Goal: Task Accomplishment & Management: Manage account settings

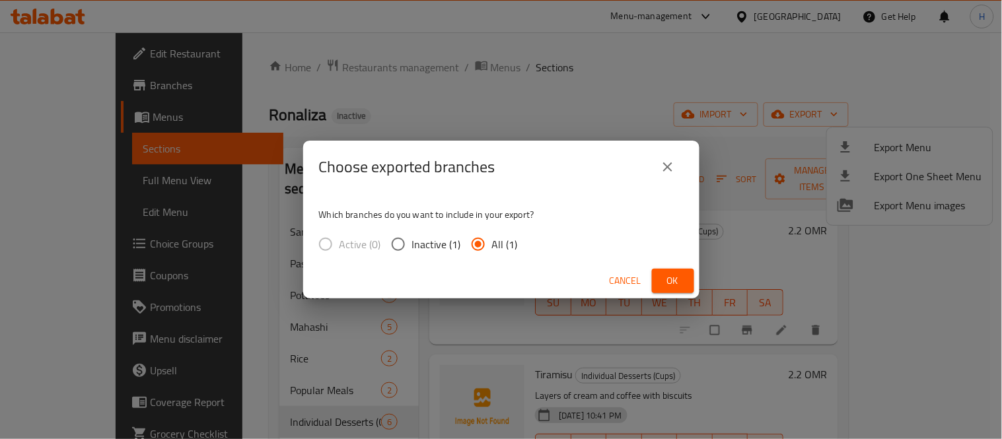
click at [614, 264] on div "Cancel Ok" at bounding box center [501, 281] width 396 height 35
click at [614, 271] on button "Cancel" at bounding box center [625, 281] width 42 height 24
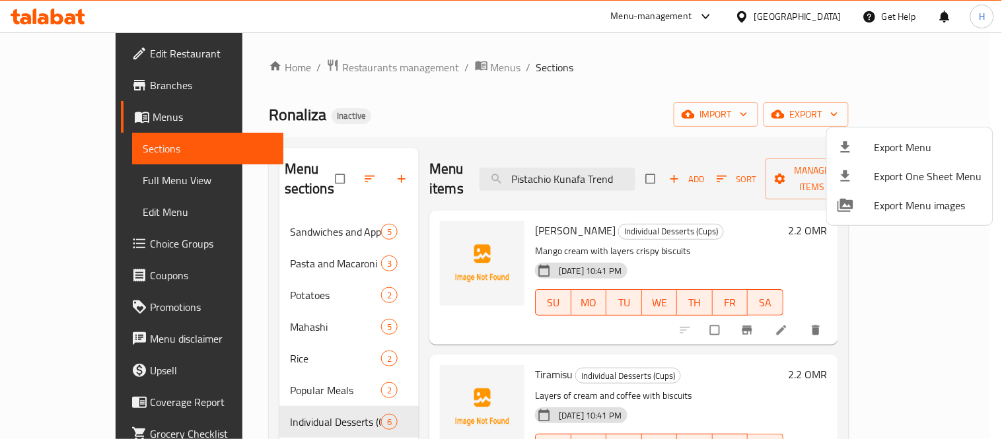
click at [50, 179] on div at bounding box center [501, 219] width 1002 height 439
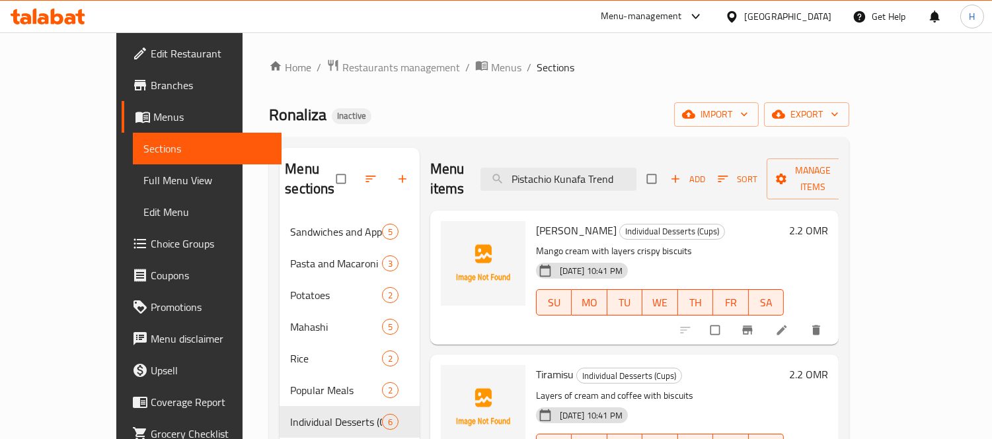
click at [143, 179] on span "Full Menu View" at bounding box center [207, 180] width 128 height 16
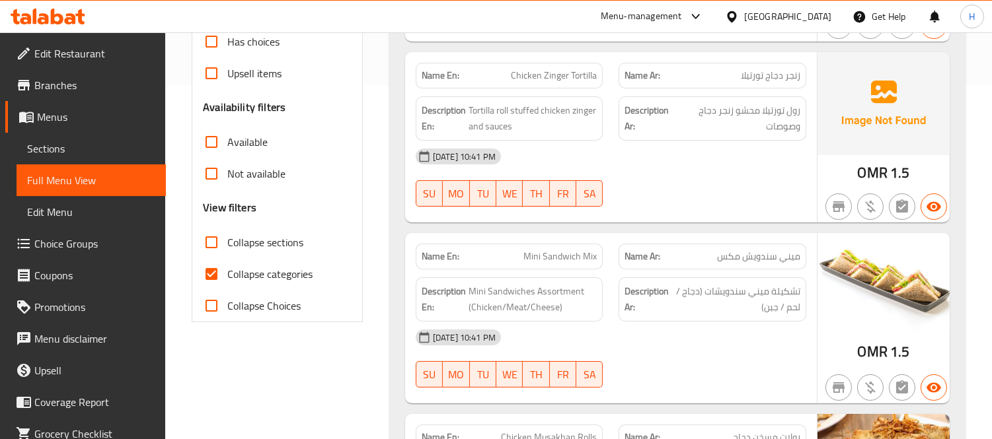
scroll to position [367, 0]
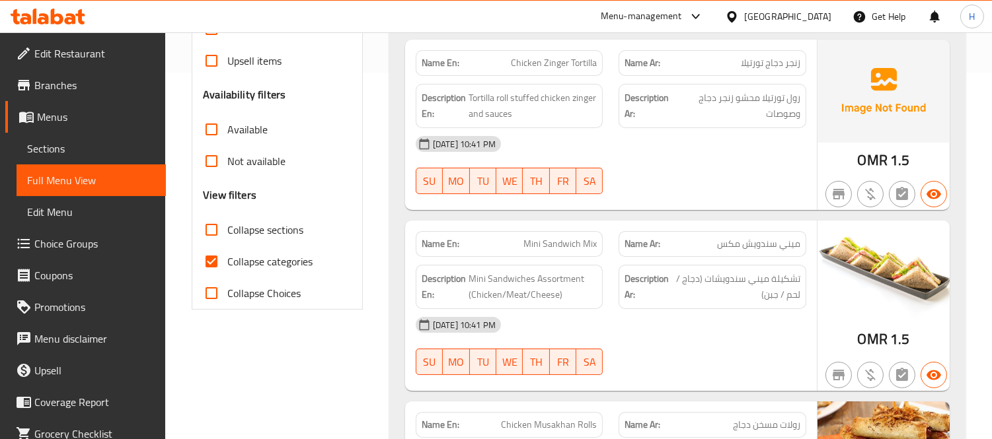
click at [302, 268] on span "Collapse categories" at bounding box center [269, 262] width 85 height 16
click at [227, 268] on input "Collapse categories" at bounding box center [212, 262] width 32 height 32
checkbox input "false"
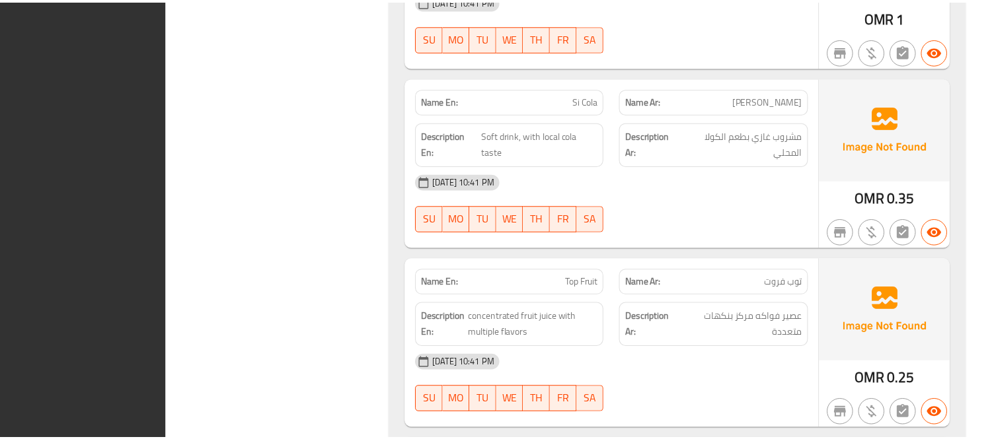
scroll to position [8764, 0]
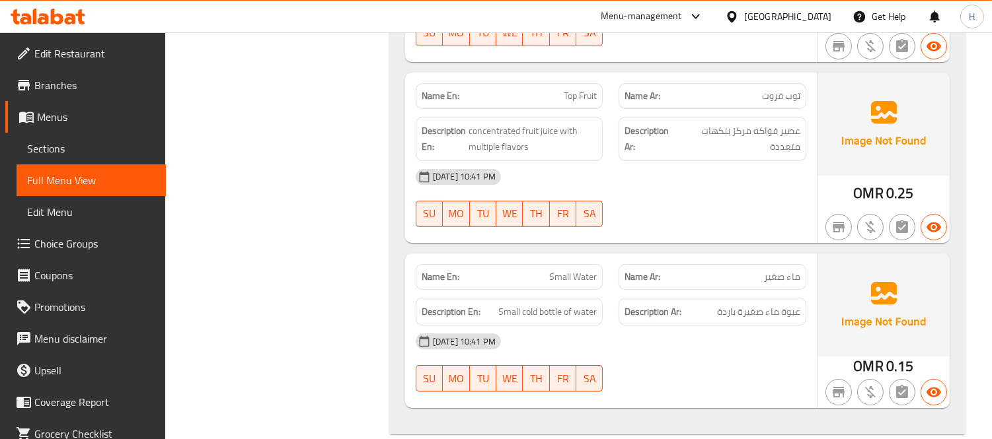
drag, startPoint x: 61, startPoint y: 146, endPoint x: 102, endPoint y: 156, distance: 42.1
click at [61, 146] on span "Sections" at bounding box center [91, 149] width 128 height 16
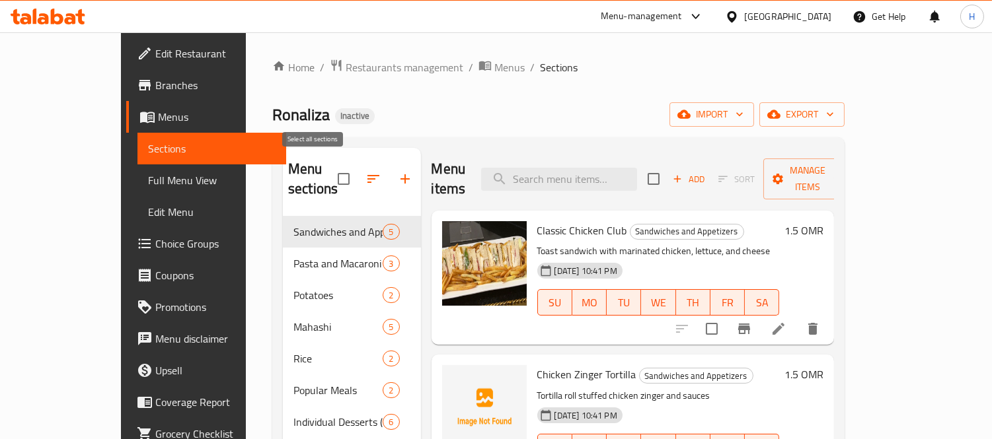
click at [330, 168] on input "checkbox" at bounding box center [344, 179] width 28 height 28
checkbox input "true"
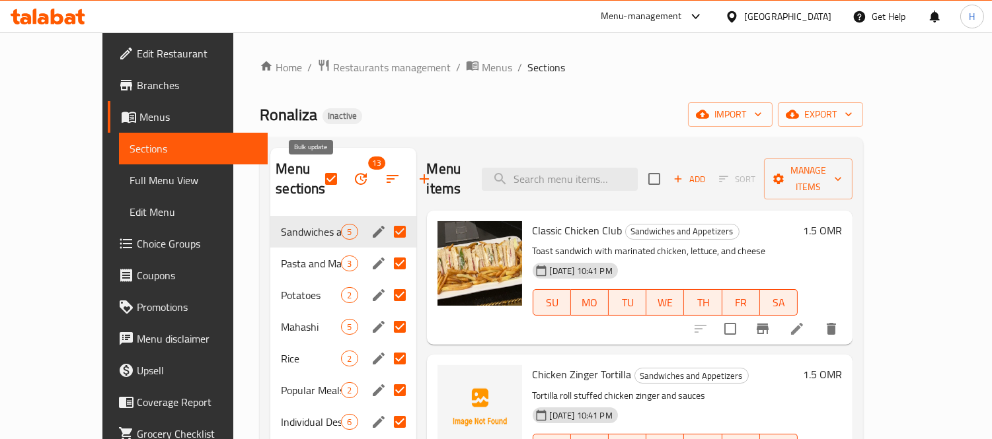
click at [353, 179] on icon "button" at bounding box center [361, 179] width 16 height 16
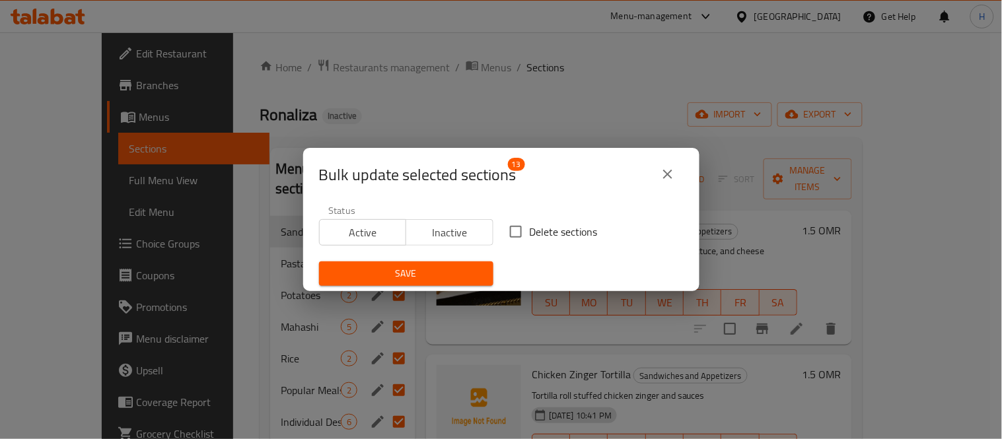
click at [530, 234] on span "Delete sections" at bounding box center [564, 232] width 68 height 16
click at [528, 234] on input "Delete sections" at bounding box center [516, 232] width 28 height 28
checkbox input "true"
click at [425, 266] on span "Save" at bounding box center [406, 274] width 153 height 17
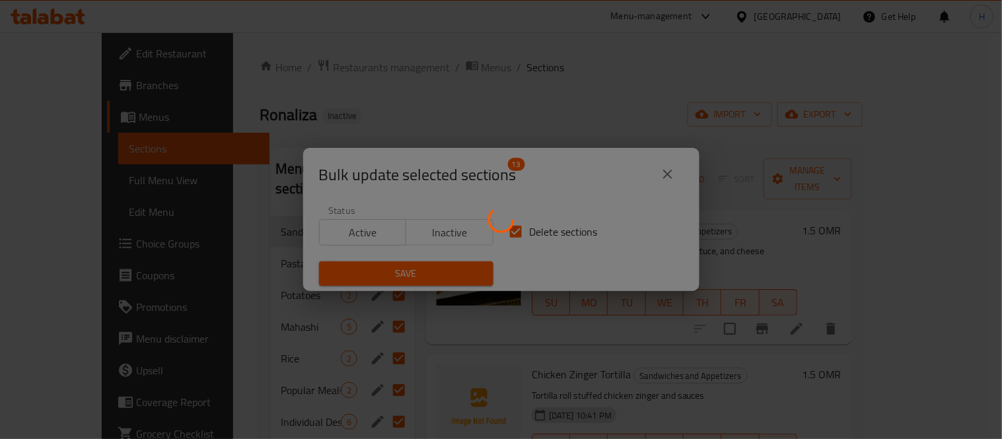
checkbox input "false"
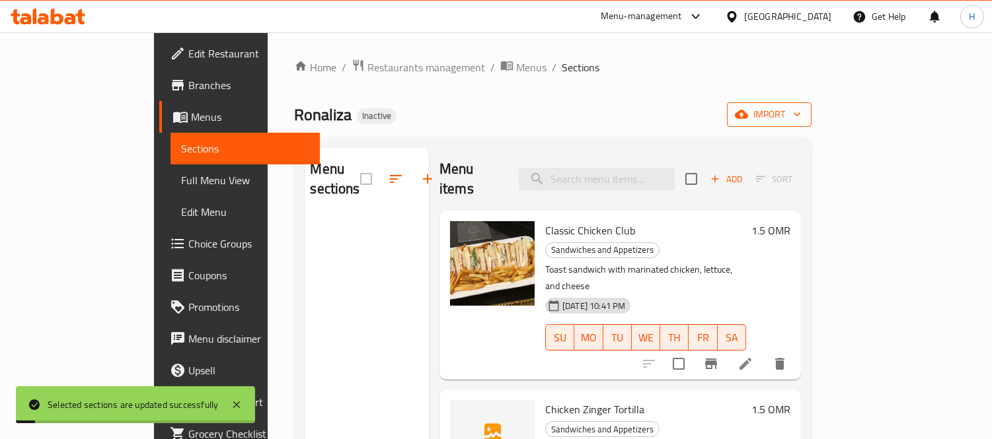
click at [801, 116] on span "import" at bounding box center [768, 114] width 63 height 17
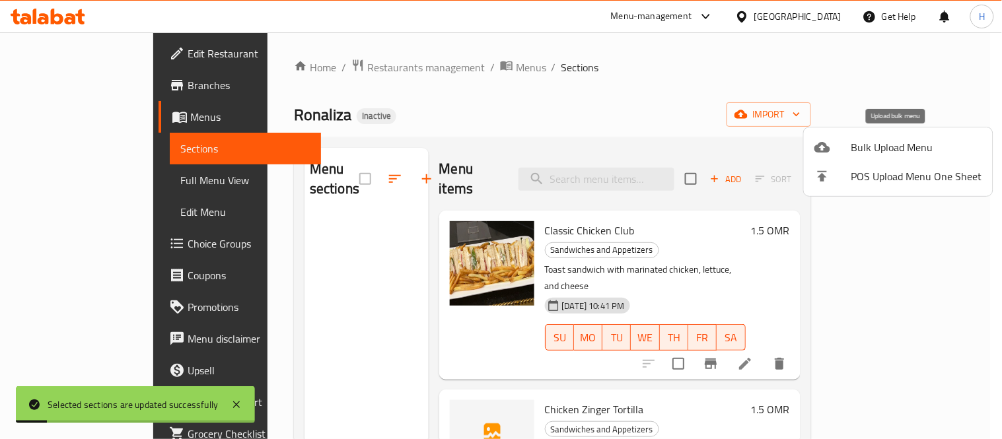
click at [902, 141] on span "Bulk Upload Menu" at bounding box center [916, 147] width 131 height 16
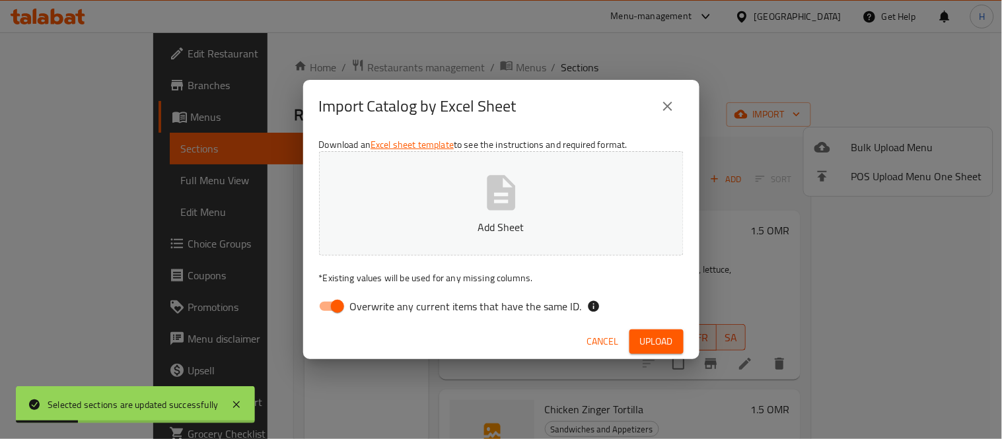
click at [328, 306] on input "Overwrite any current items that have the same ID." at bounding box center [337, 306] width 75 height 25
checkbox input "false"
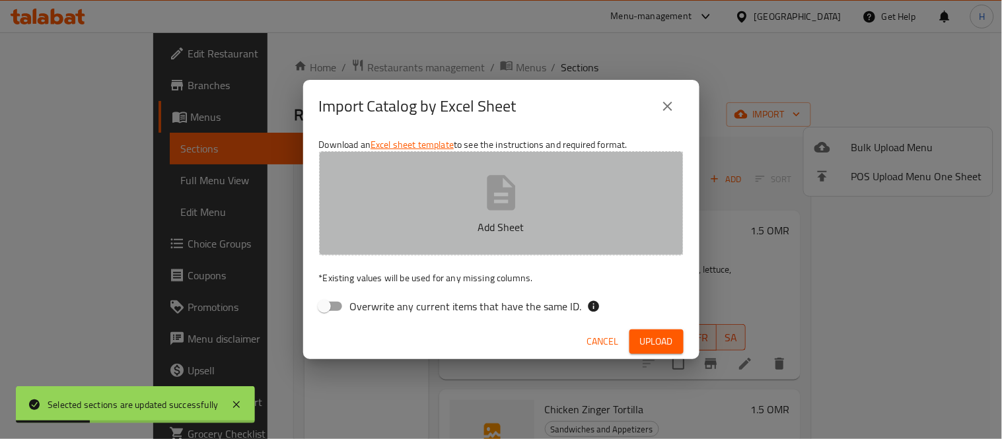
click at [426, 226] on p "Add Sheet" at bounding box center [502, 227] width 324 height 16
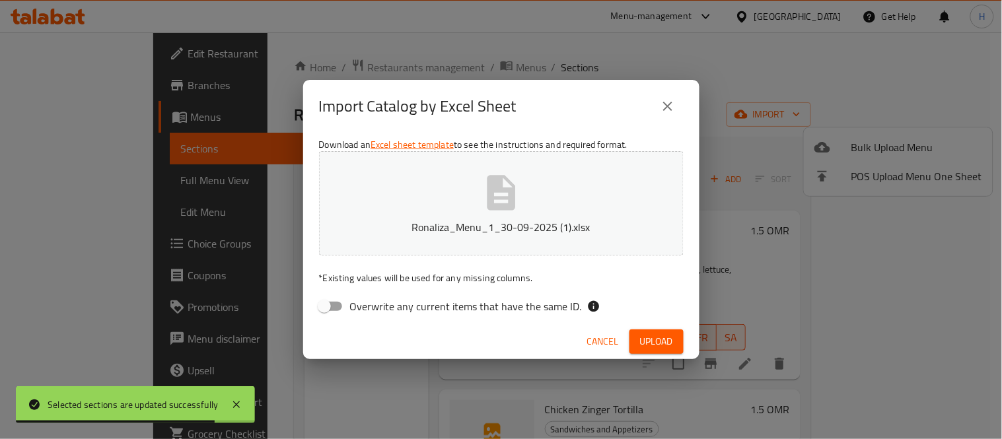
click at [662, 330] on button "Upload" at bounding box center [657, 342] width 54 height 24
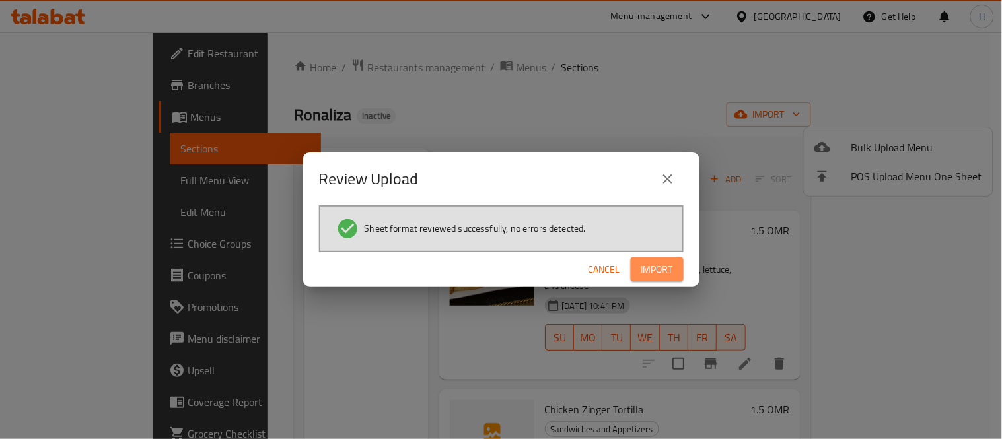
click at [674, 274] on button "Import" at bounding box center [657, 270] width 53 height 24
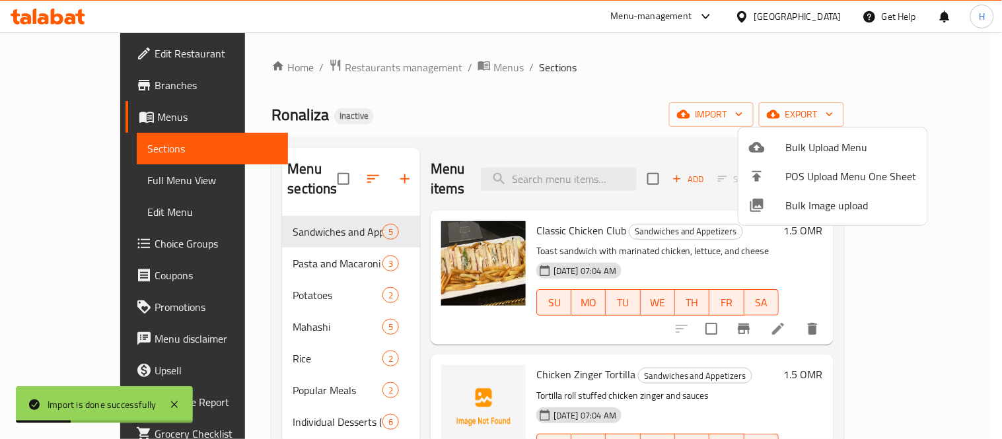
click at [122, 184] on div at bounding box center [501, 219] width 1002 height 439
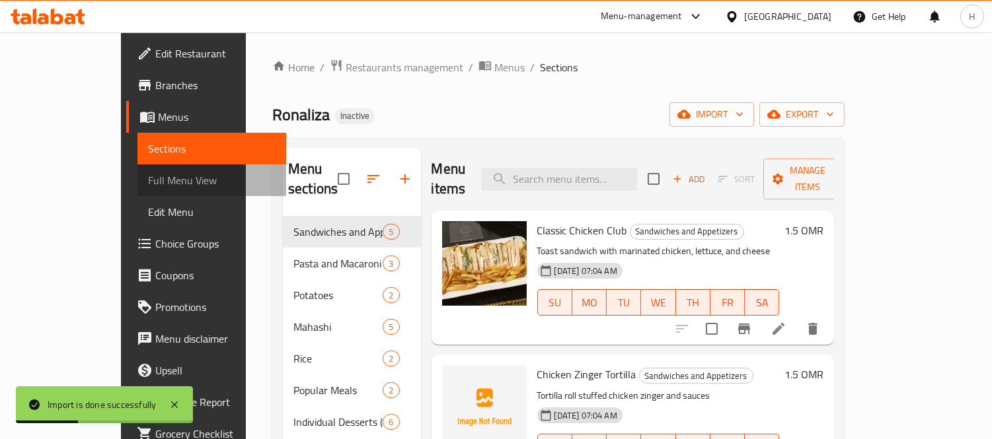
click at [148, 184] on span "Full Menu View" at bounding box center [212, 180] width 128 height 16
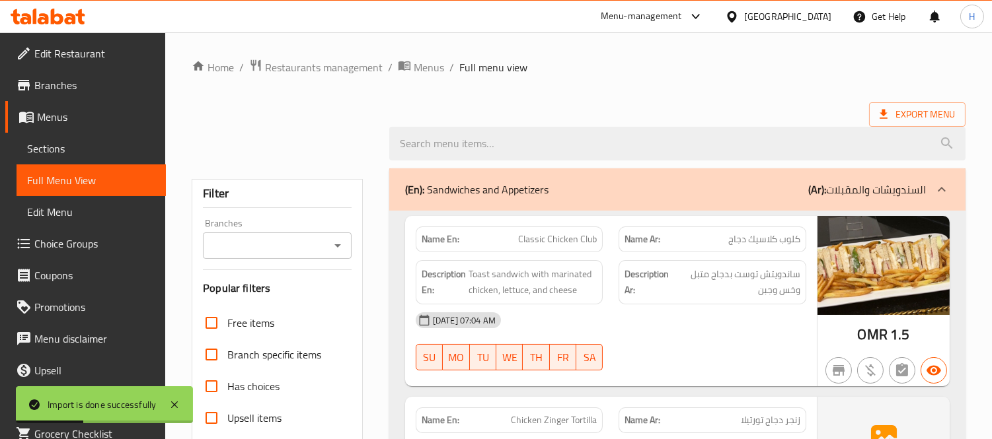
scroll to position [220, 0]
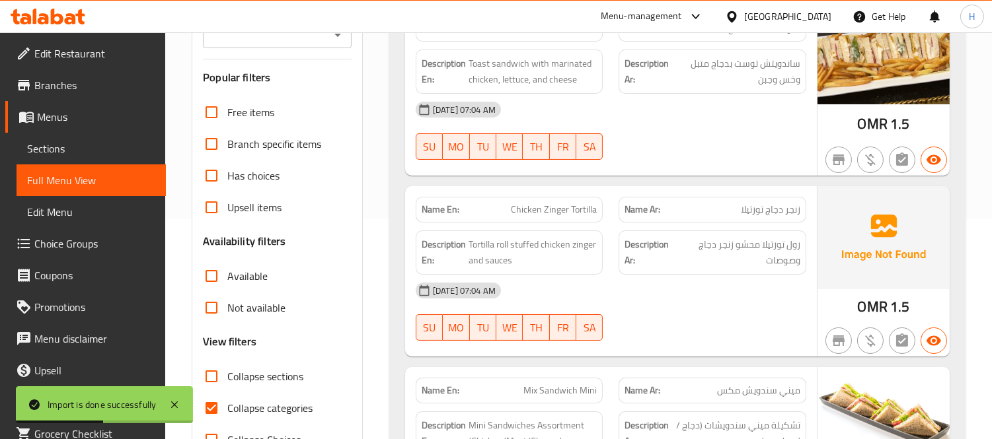
click at [274, 391] on label "Collapse sections" at bounding box center [250, 377] width 108 height 32
click at [227, 391] on input "Collapse sections" at bounding box center [212, 377] width 32 height 32
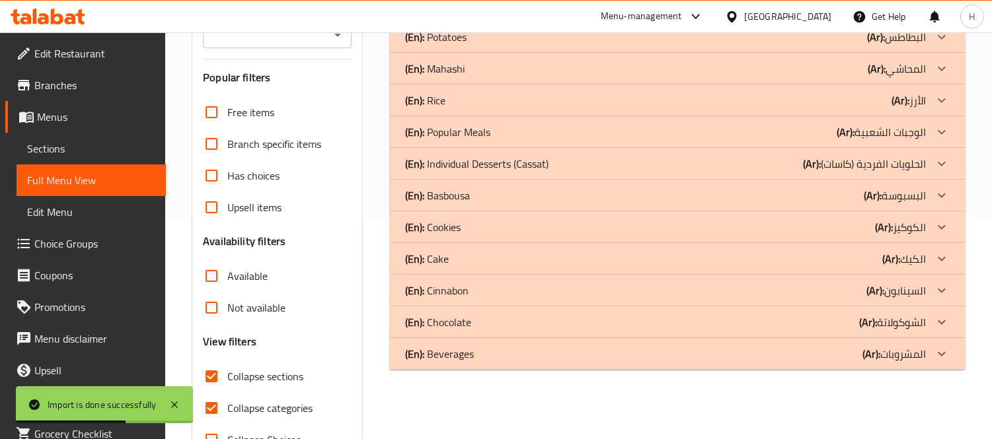
click at [271, 382] on span "Collapse sections" at bounding box center [265, 377] width 76 height 16
click at [227, 382] on input "Collapse sections" at bounding box center [212, 377] width 32 height 32
checkbox input "false"
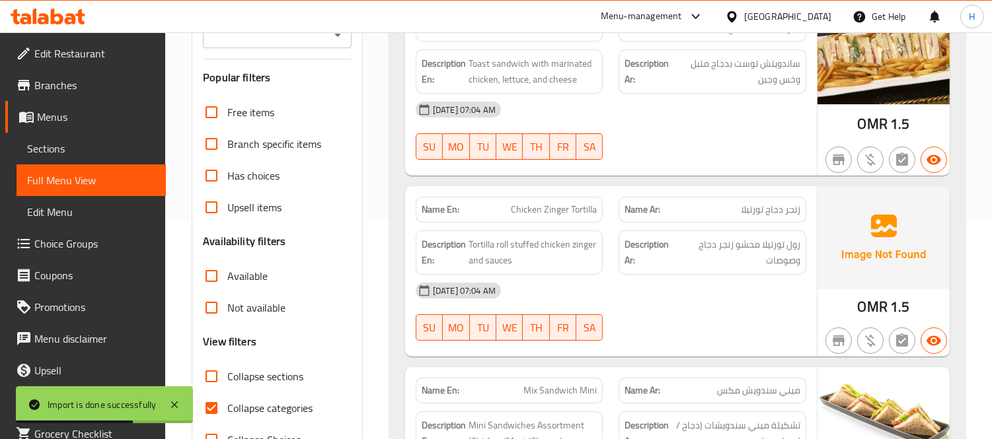
click at [271, 404] on span "Collapse categories" at bounding box center [269, 408] width 85 height 16
click at [227, 404] on input "Collapse categories" at bounding box center [212, 408] width 32 height 32
checkbox input "false"
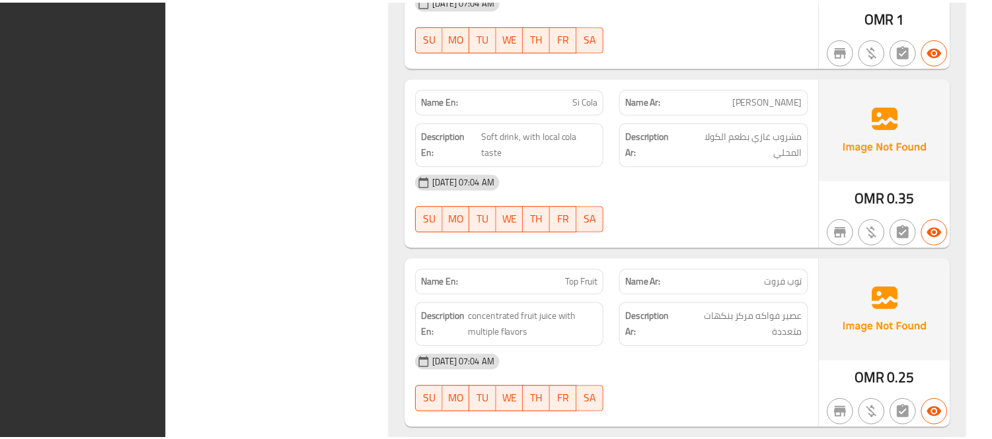
scroll to position [8764, 0]
